Goal: Transaction & Acquisition: Purchase product/service

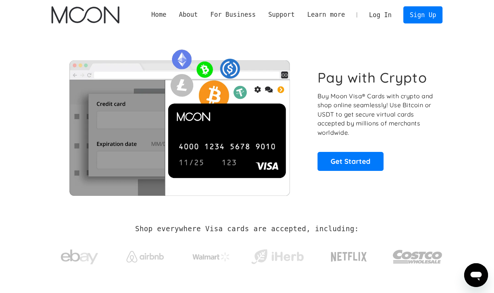
click at [373, 16] on link "Log In" at bounding box center [379, 15] width 35 height 16
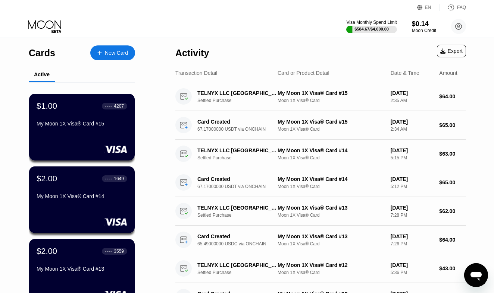
click at [113, 59] on div "New Card" at bounding box center [112, 52] width 45 height 15
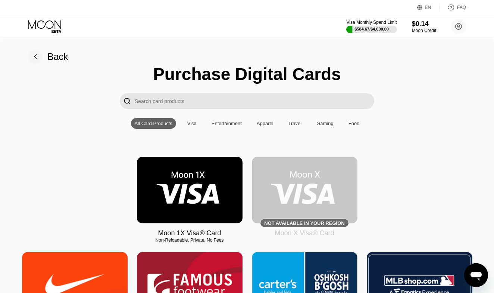
click at [196, 182] on img at bounding box center [190, 190] width 106 height 67
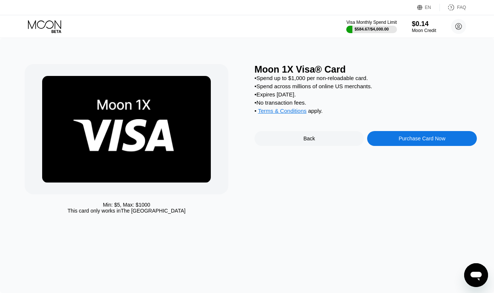
click at [385, 141] on div "Purchase Card Now" at bounding box center [421, 138] width 109 height 15
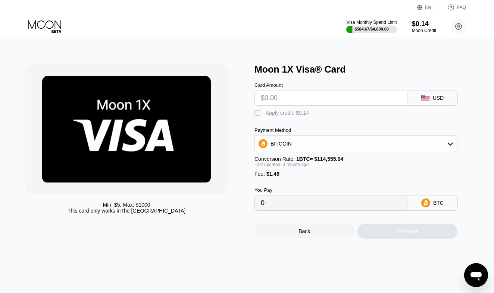
click at [309, 98] on input "text" at bounding box center [331, 98] width 140 height 15
type input "$4"
type input "0.00004793"
type input "$45"
type input "0.00040583"
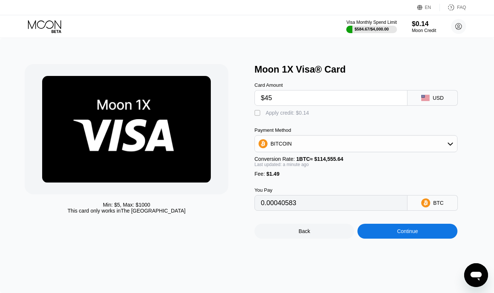
type input "$45"
click at [307, 146] on div "BITCOIN" at bounding box center [356, 143] width 202 height 15
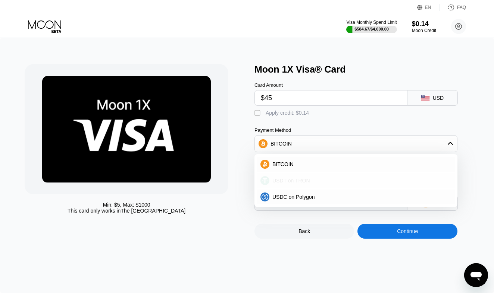
click at [296, 184] on span "USDT on TRON" at bounding box center [291, 181] width 38 height 6
type input "46.96"
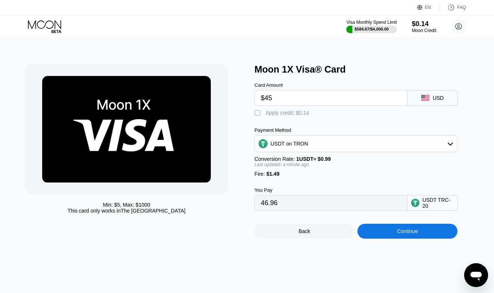
click at [400, 235] on div "Continue" at bounding box center [407, 232] width 21 height 6
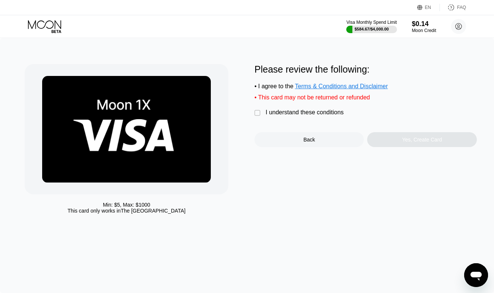
click at [310, 112] on div "I understand these conditions" at bounding box center [305, 112] width 78 height 7
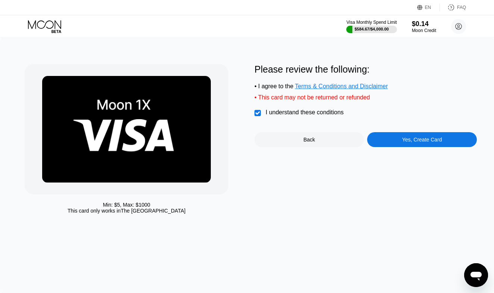
click at [406, 138] on div "Yes, Create Card" at bounding box center [422, 140] width 40 height 6
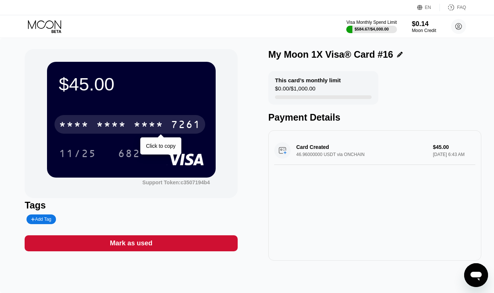
click at [163, 129] on div "* * * *" at bounding box center [149, 126] width 30 height 12
